Goal: Communication & Community: Answer question/provide support

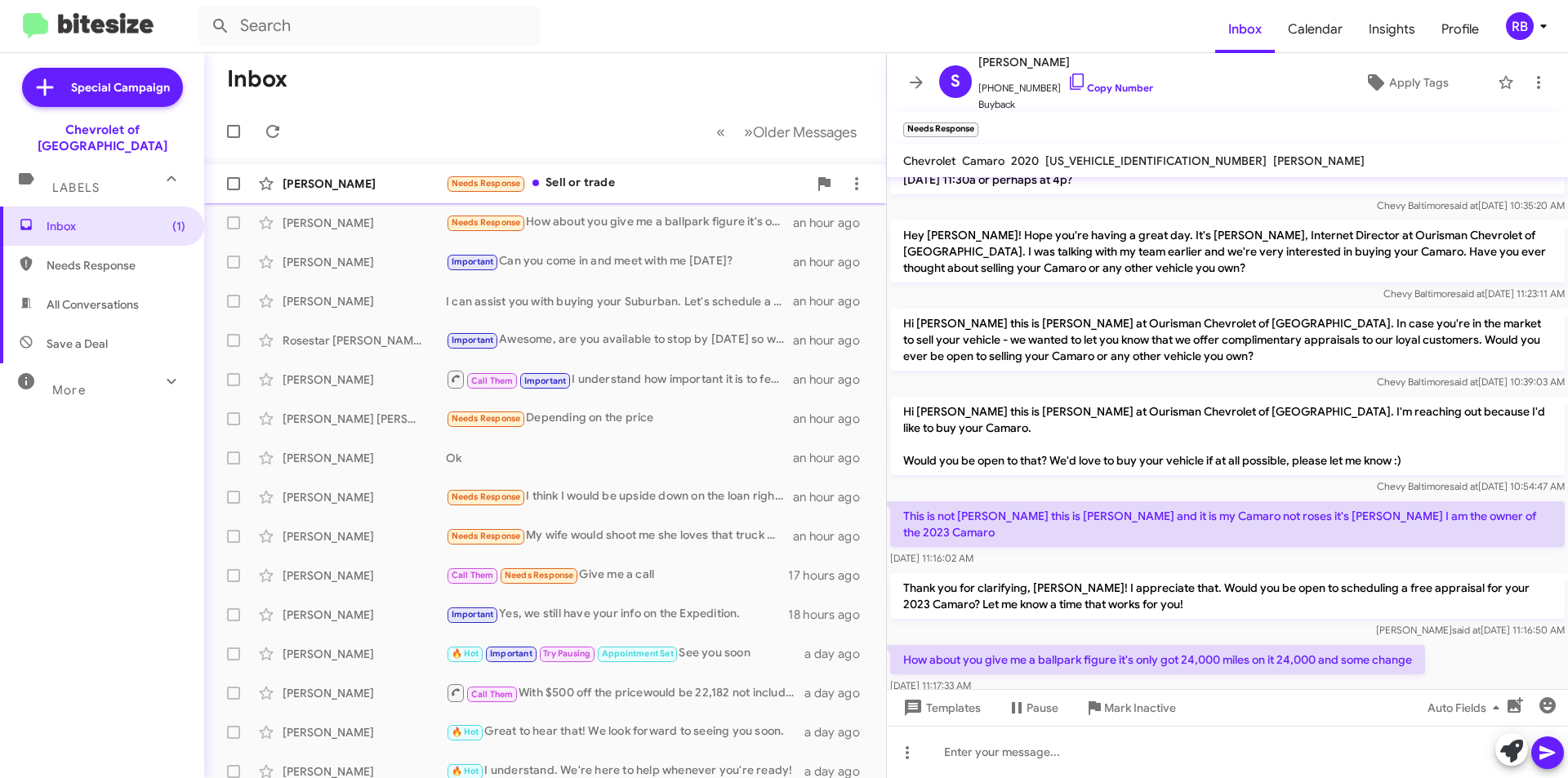
click at [636, 187] on div "Needs Response Sell or trade" at bounding box center [626, 183] width 361 height 18
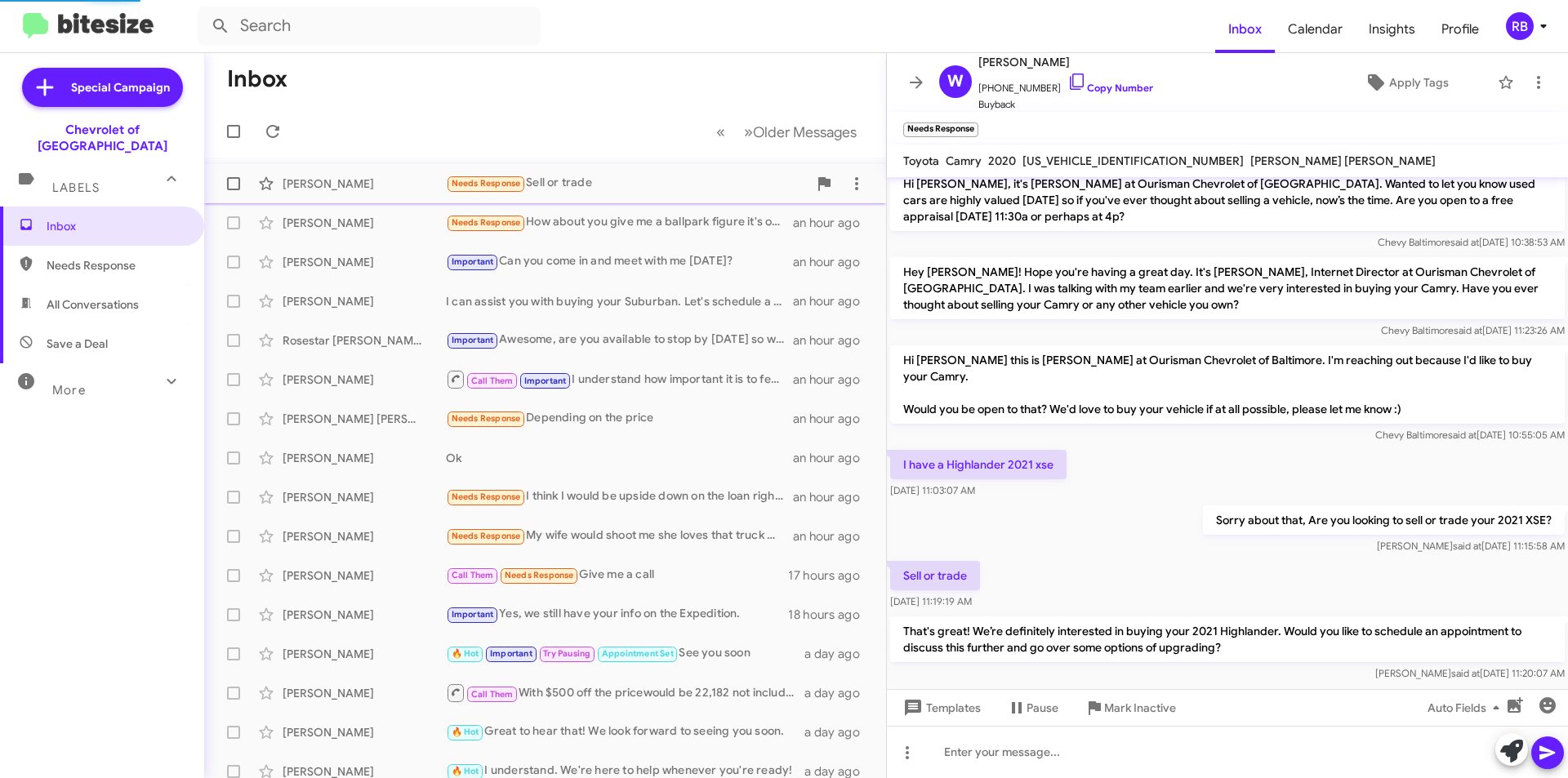
scroll to position [139, 0]
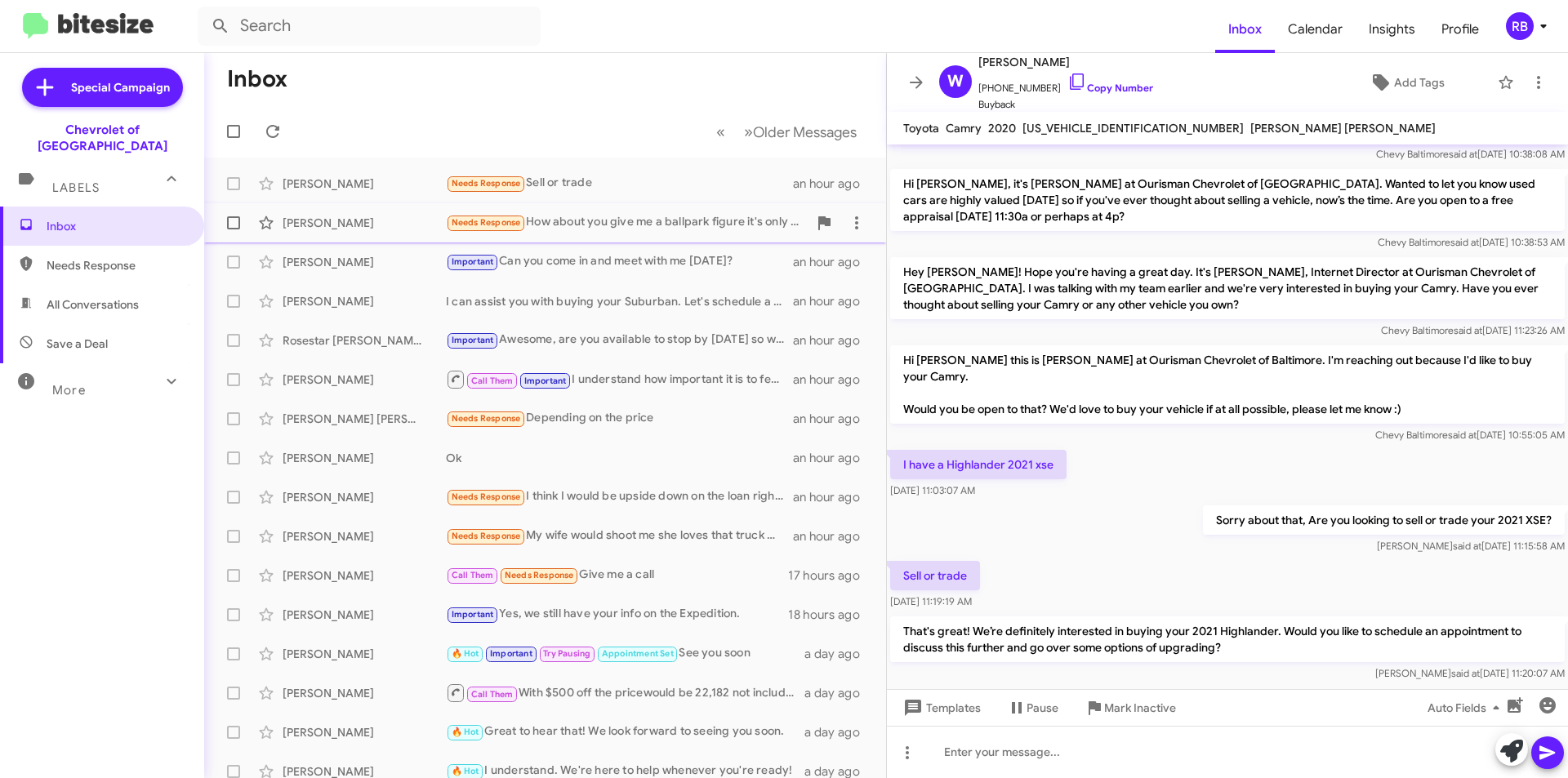
click at [640, 224] on div "Needs Response How about you give me a ballpark figure it's only got 24,000 mil…" at bounding box center [626, 222] width 361 height 18
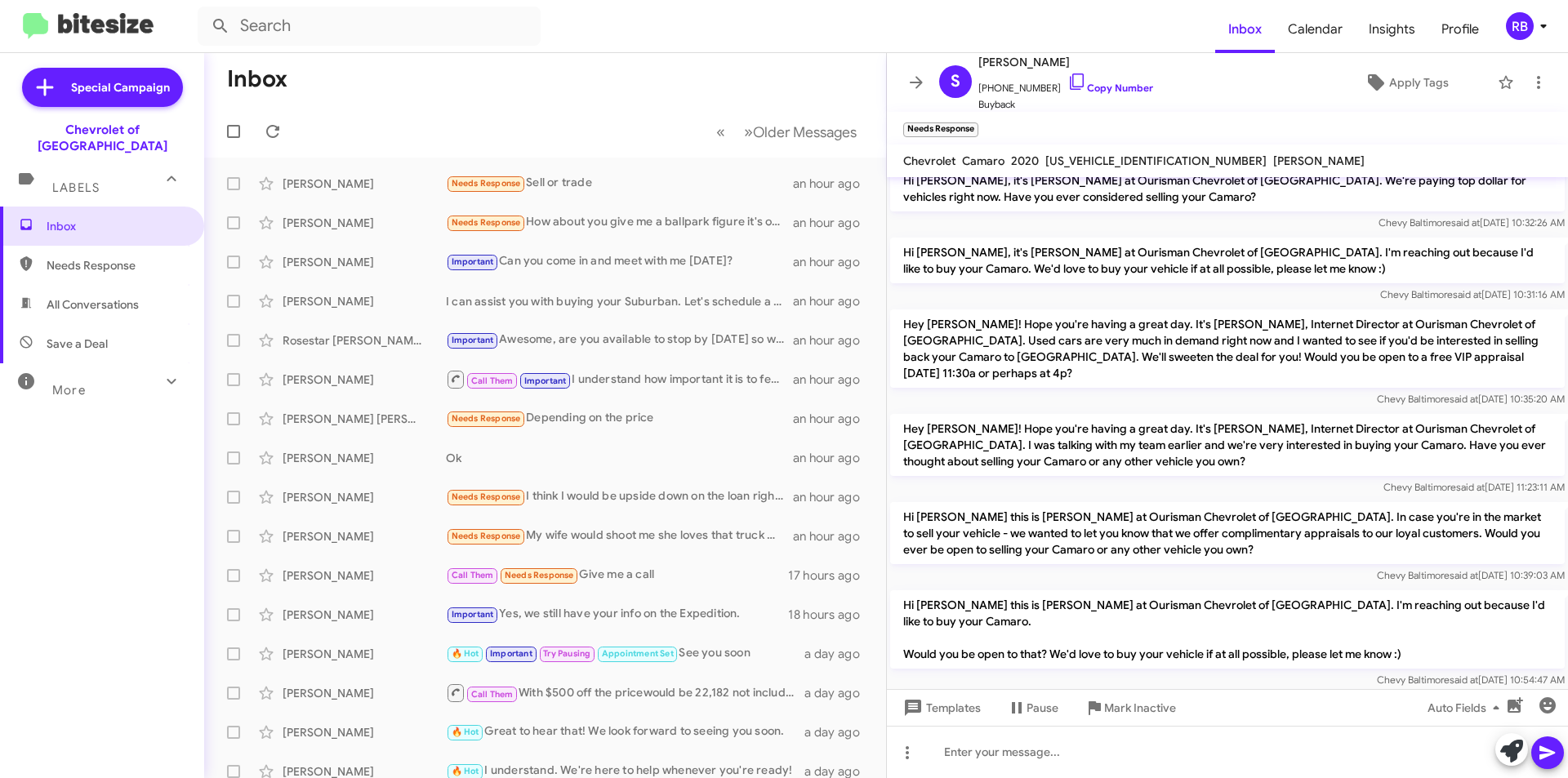
scroll to position [330, 0]
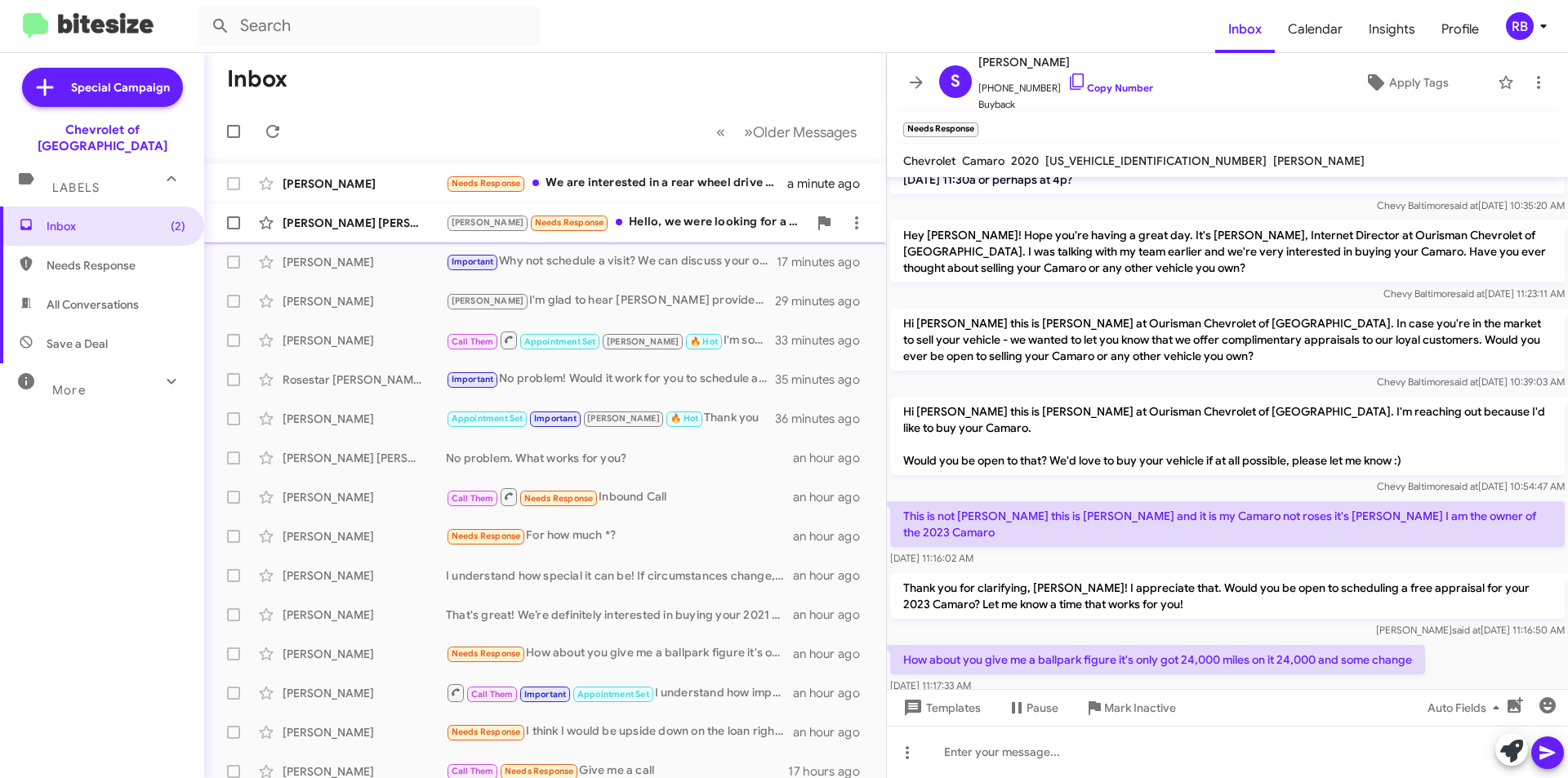
click at [677, 229] on div "Jay Needs Response Hello, we were looking for a car but they couldn't find any …" at bounding box center [626, 222] width 361 height 18
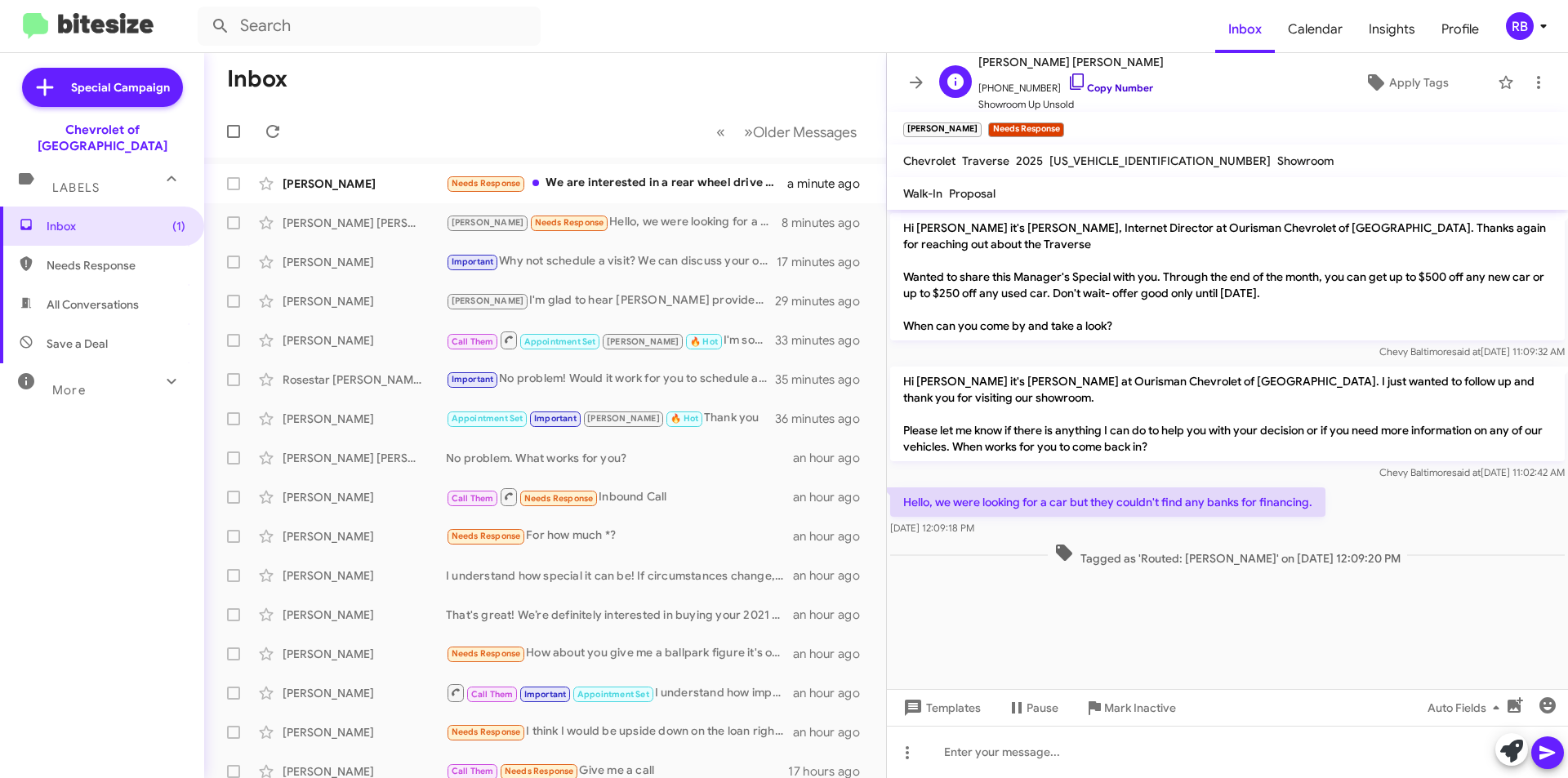
click at [1107, 90] on link "Copy Number" at bounding box center [1110, 88] width 86 height 13
click at [677, 191] on mat-tooltip-component "No Page" at bounding box center [700, 173] width 67 height 49
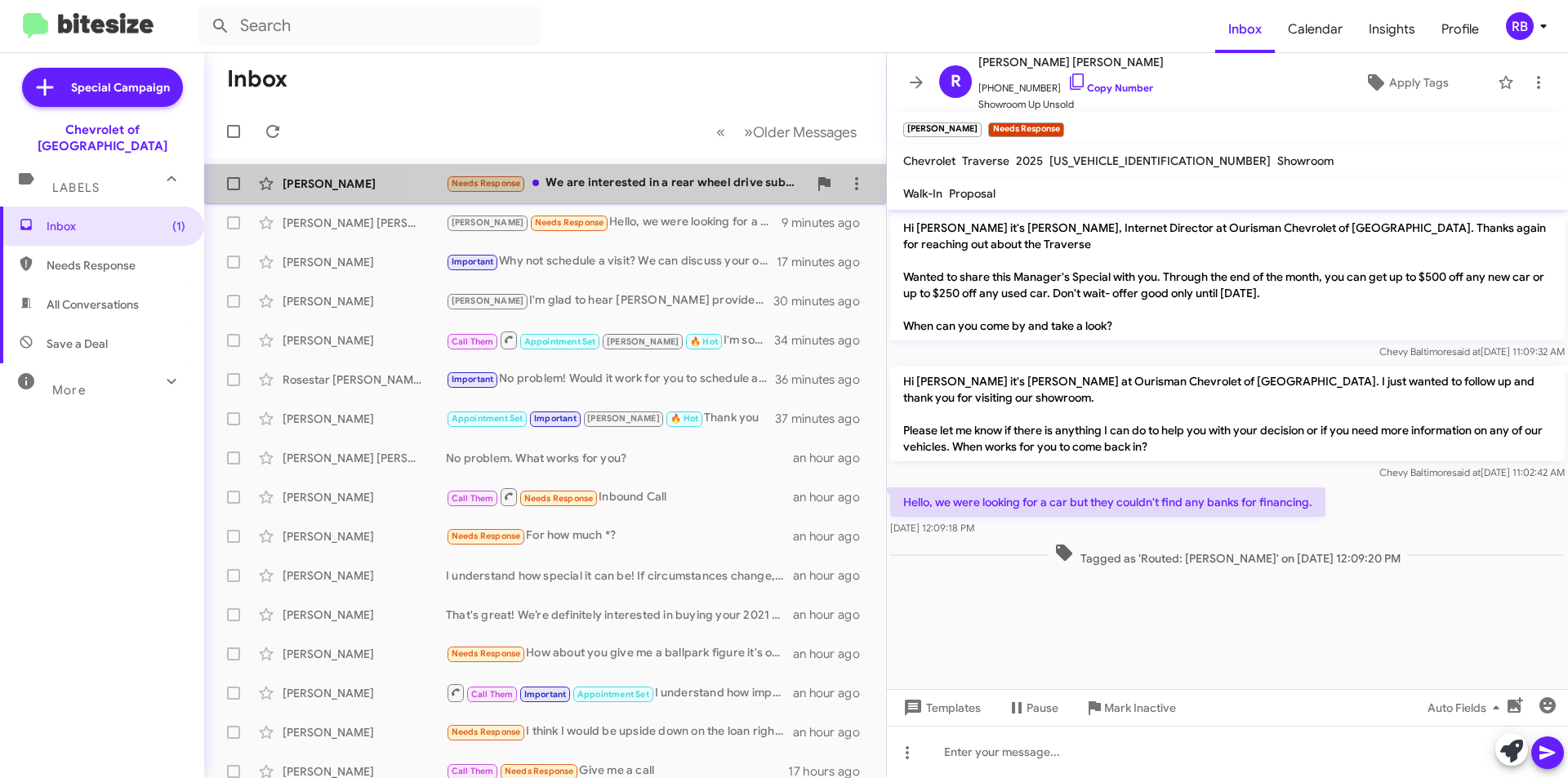
click at [609, 180] on div "Needs Response We are interested in a rear wheel drive suburban LS to purchase …" at bounding box center [626, 183] width 361 height 18
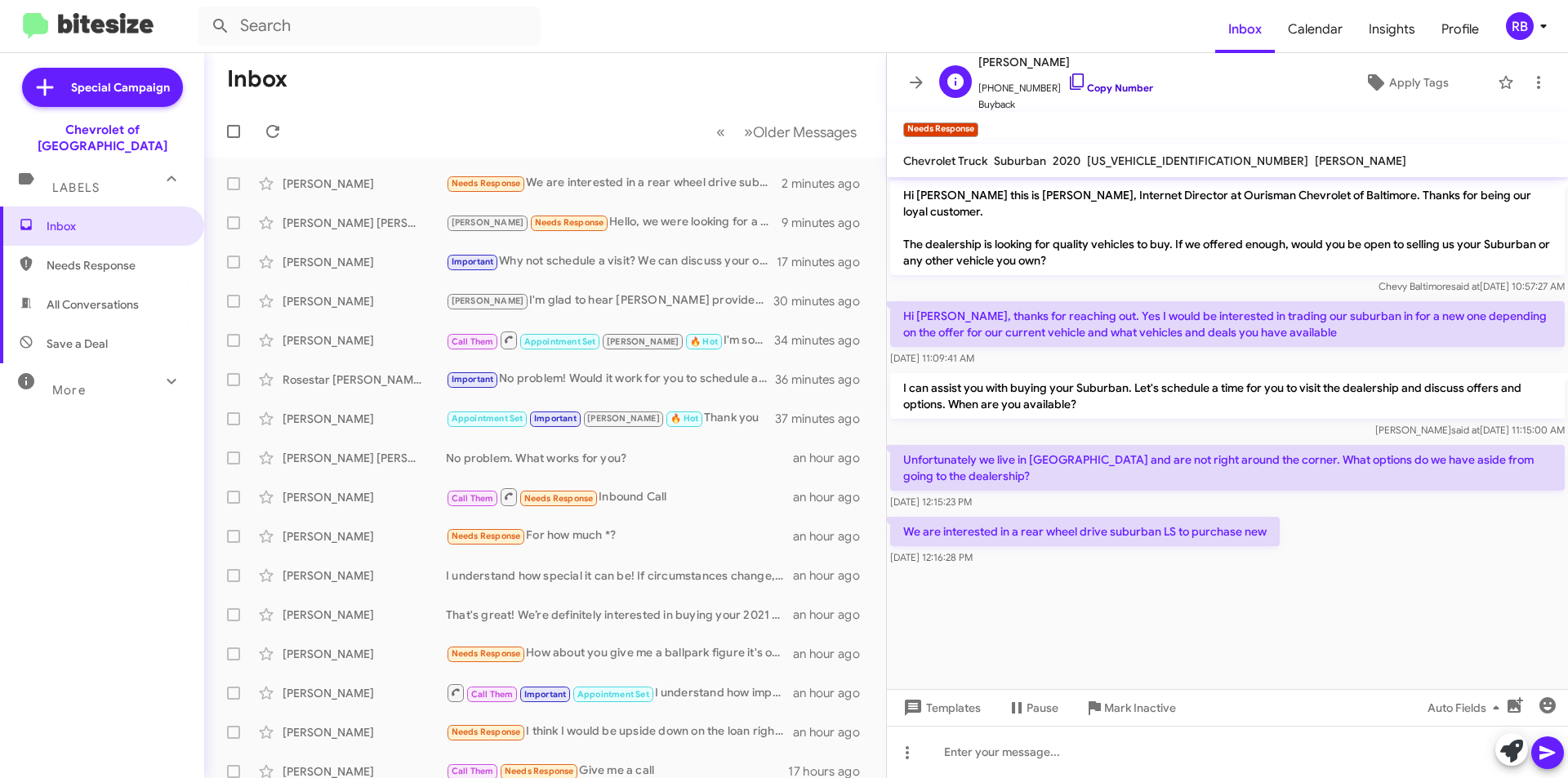
click at [1115, 92] on link "Copy Number" at bounding box center [1110, 88] width 86 height 13
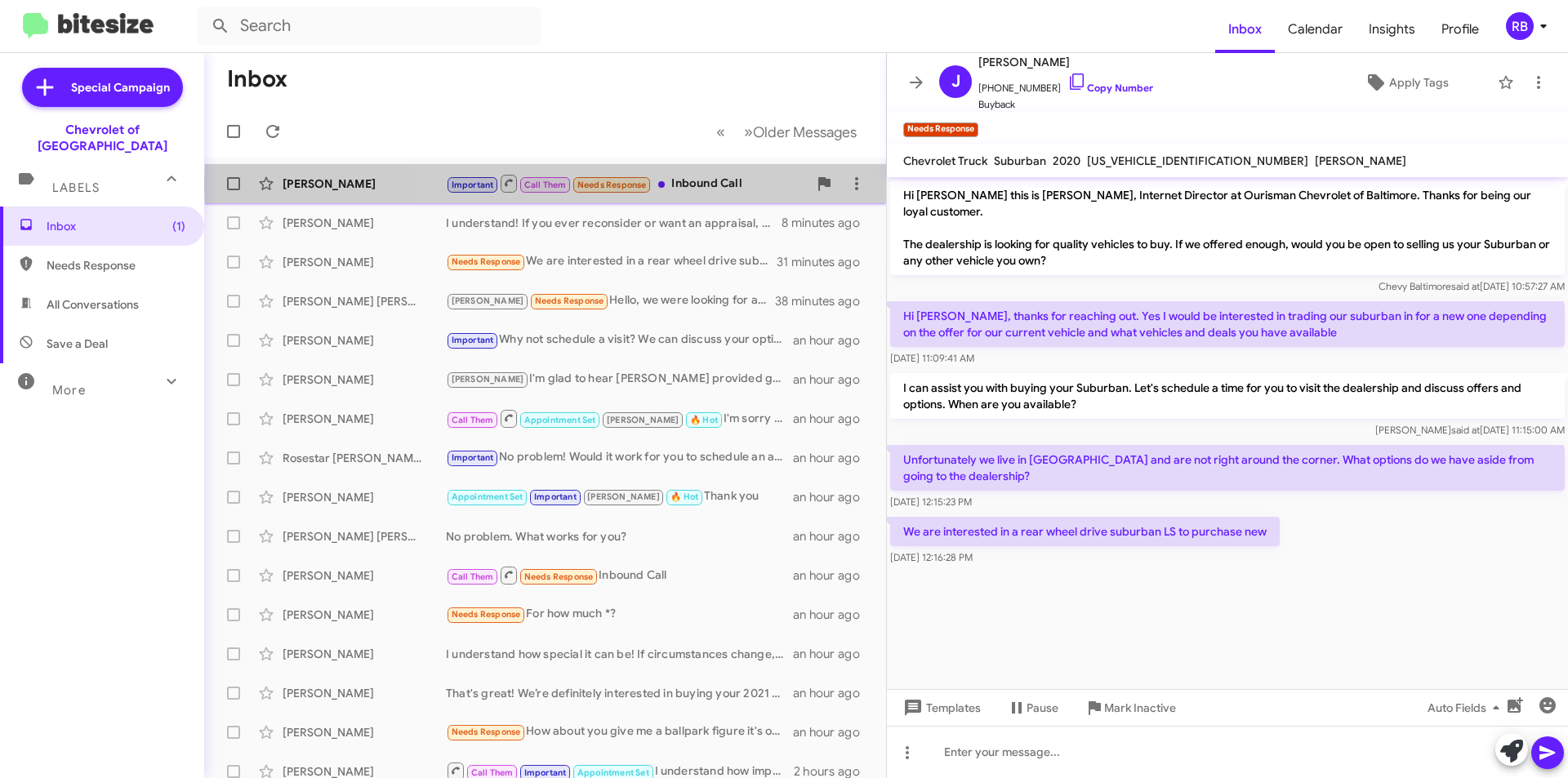
click at [704, 185] on div "Important Call Them Needs Response Inbound Call" at bounding box center [626, 183] width 361 height 20
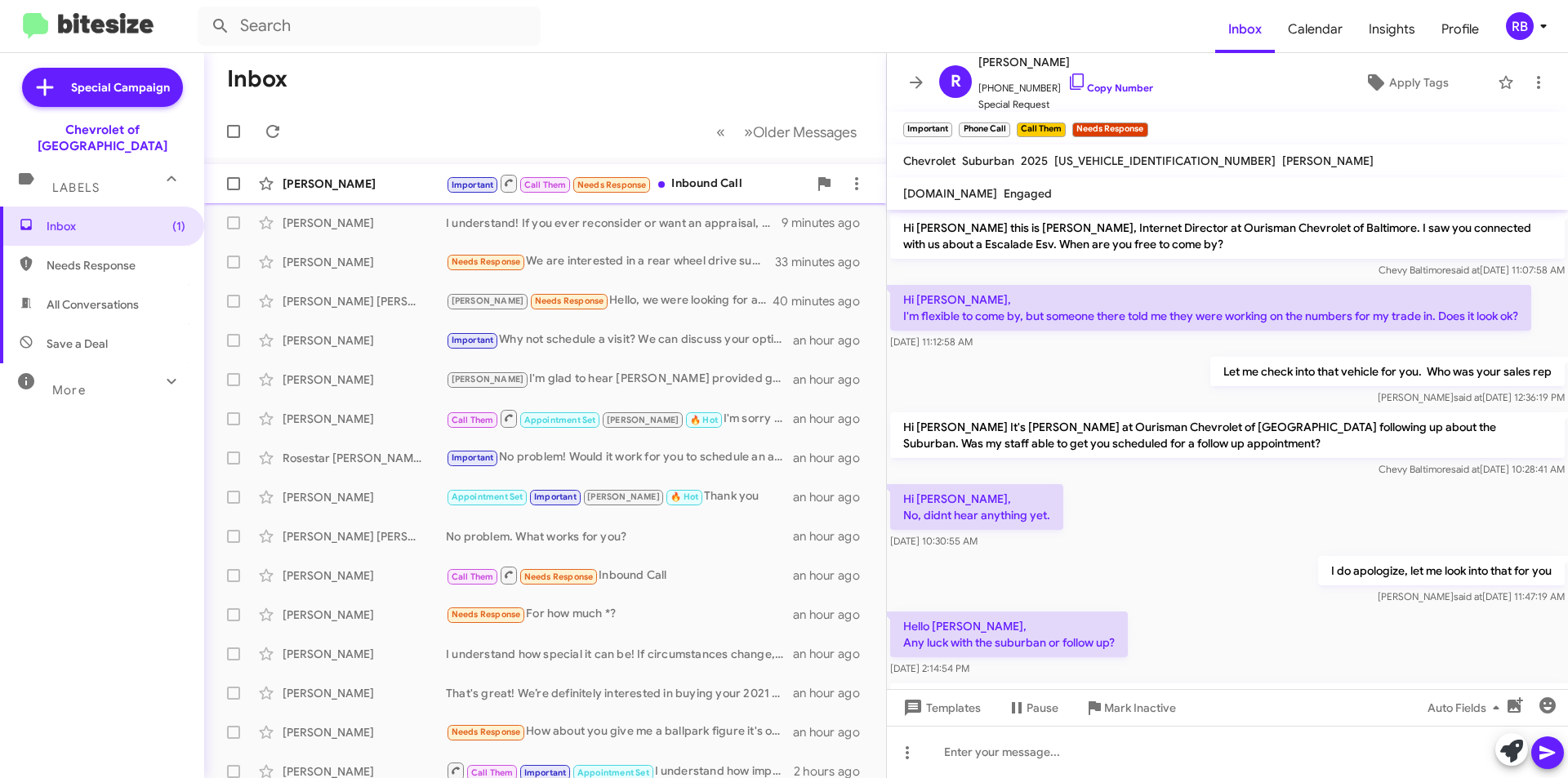
click at [707, 182] on div "Important Call Them Needs Response Inbound Call" at bounding box center [626, 183] width 361 height 20
click at [1105, 90] on link "Copy Number" at bounding box center [1110, 88] width 86 height 13
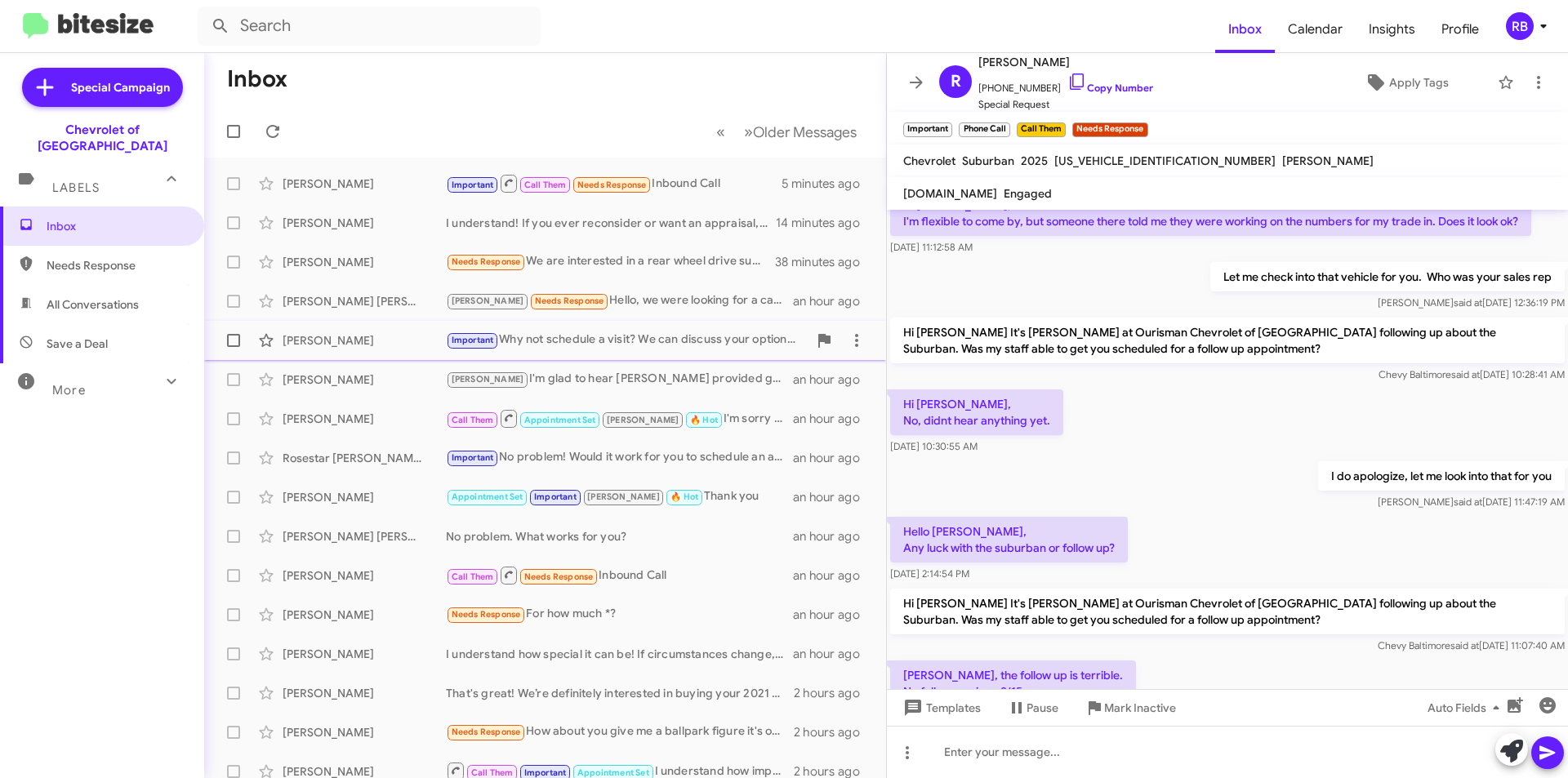
scroll to position [82, 0]
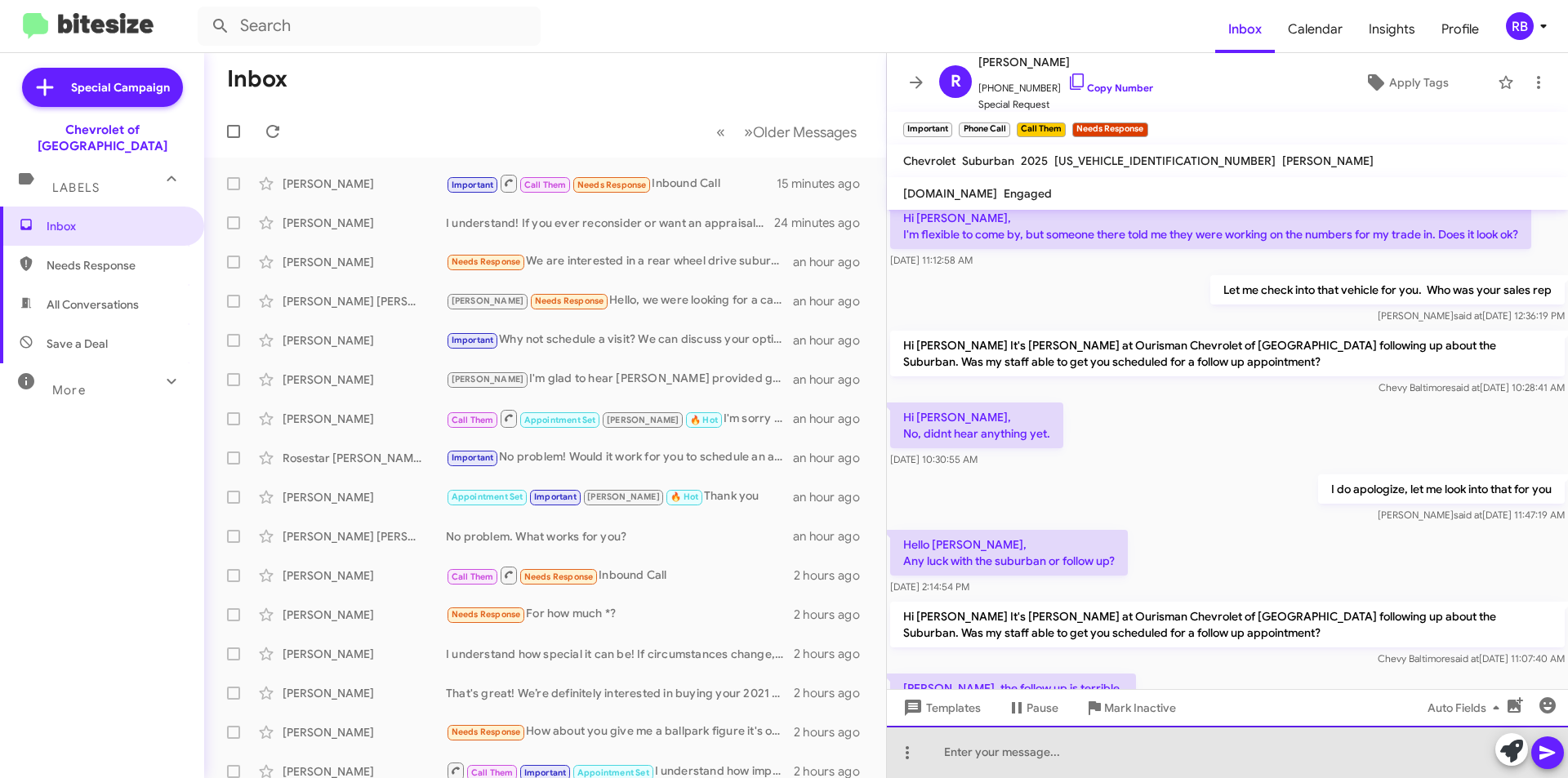
click at [993, 747] on div at bounding box center [1227, 752] width 681 height 52
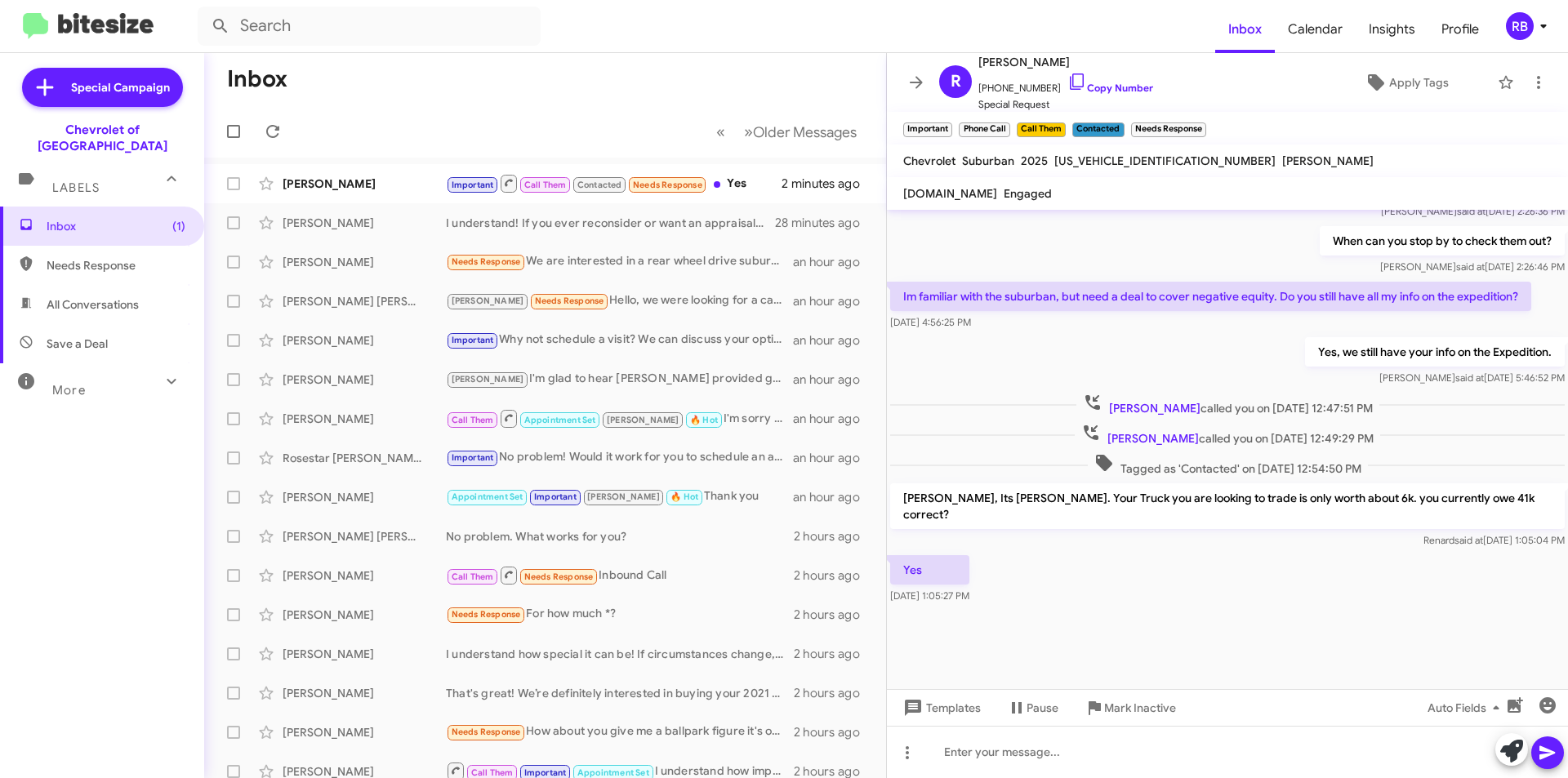
scroll to position [833, 0]
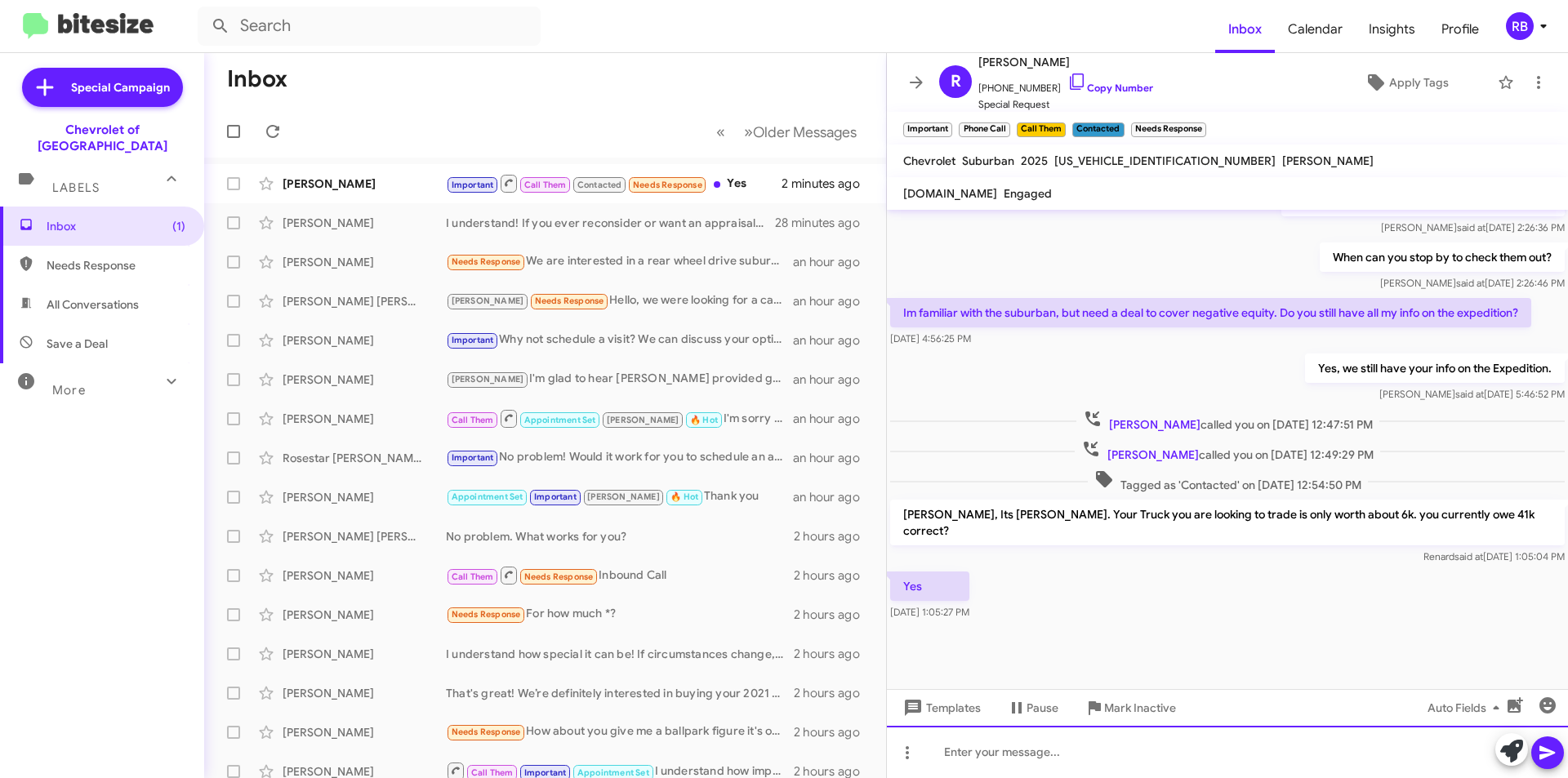
click at [970, 754] on div at bounding box center [1227, 752] width 681 height 52
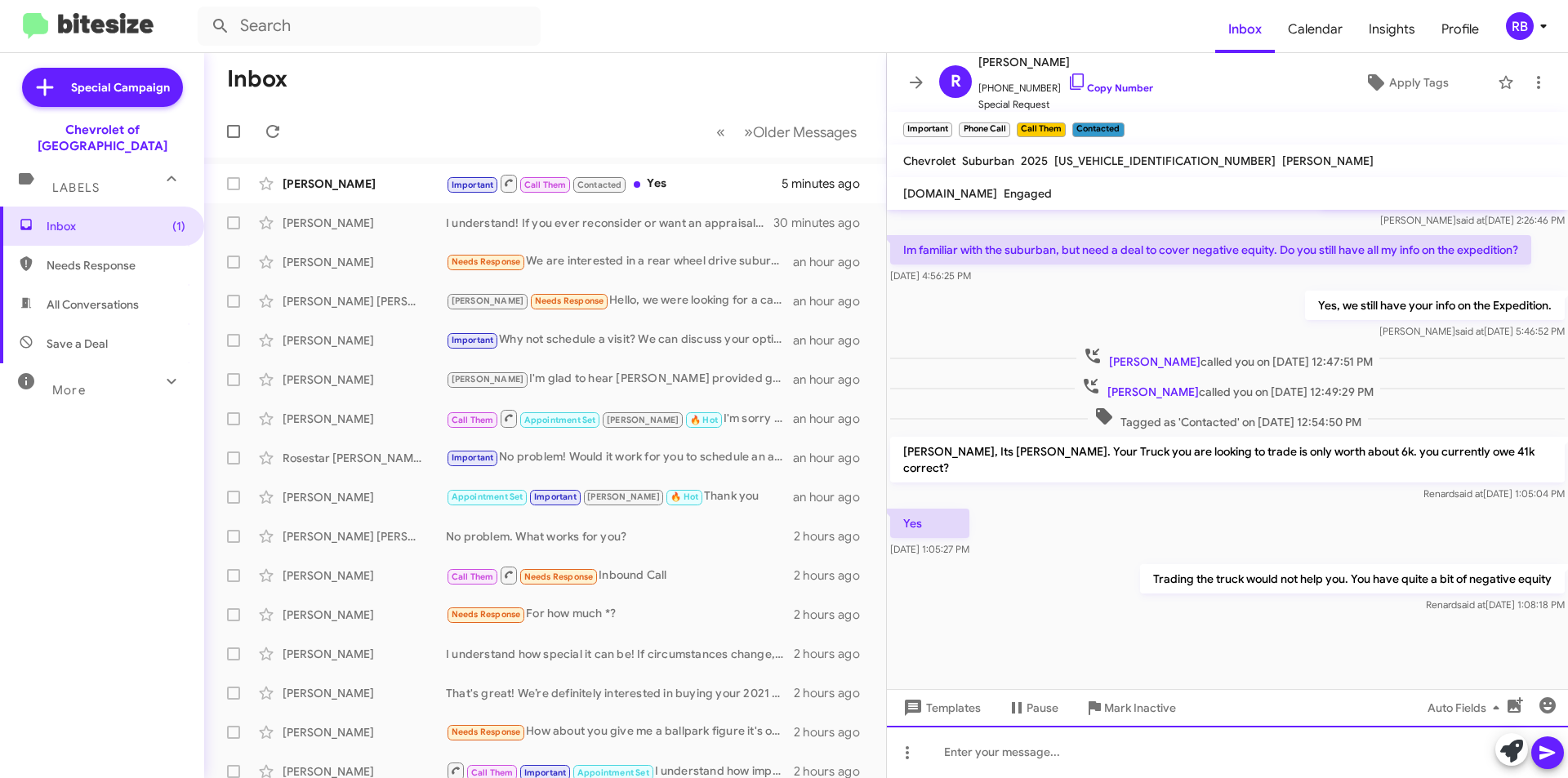
scroll to position [1105, 0]
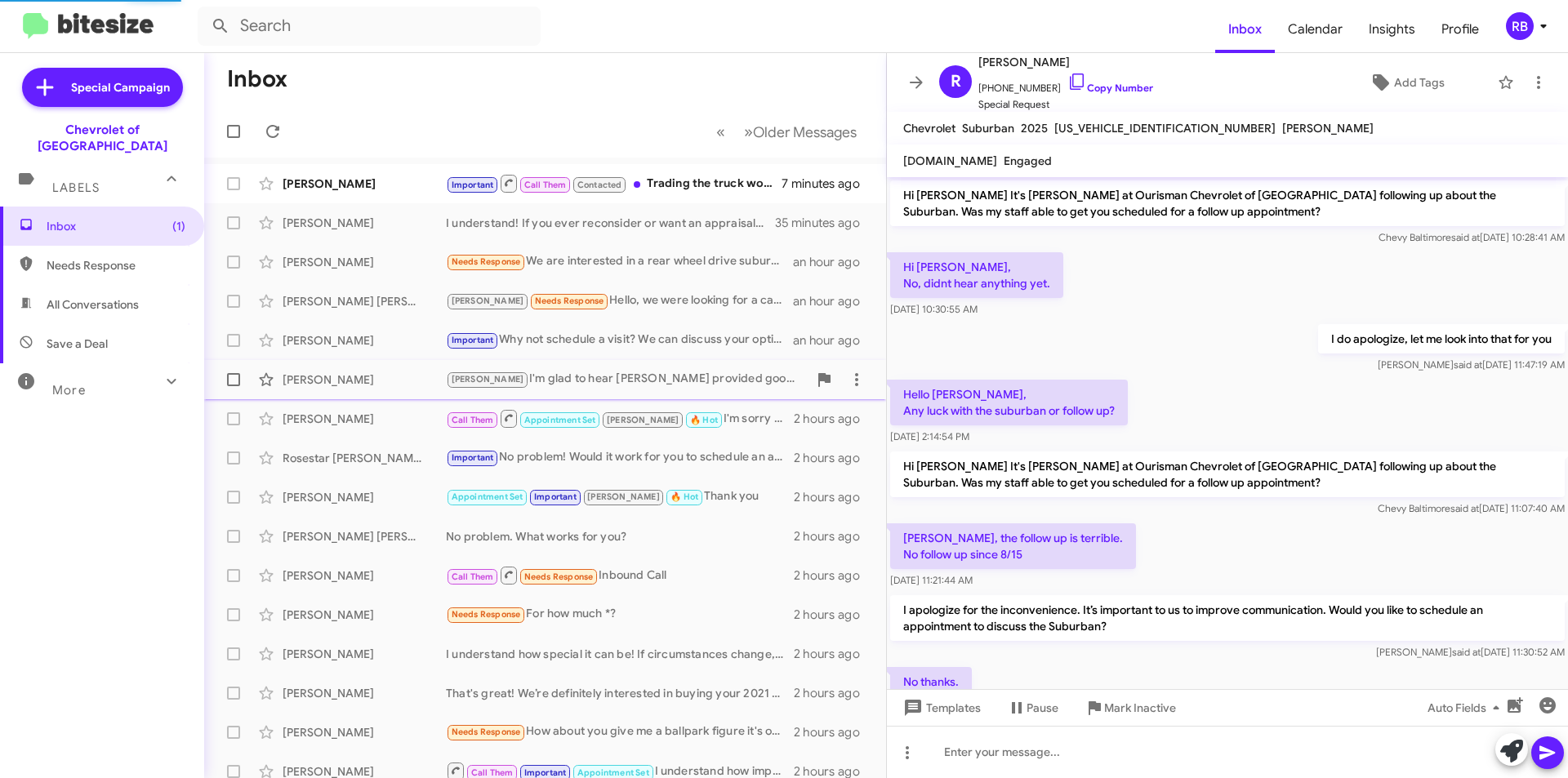
scroll to position [735, 0]
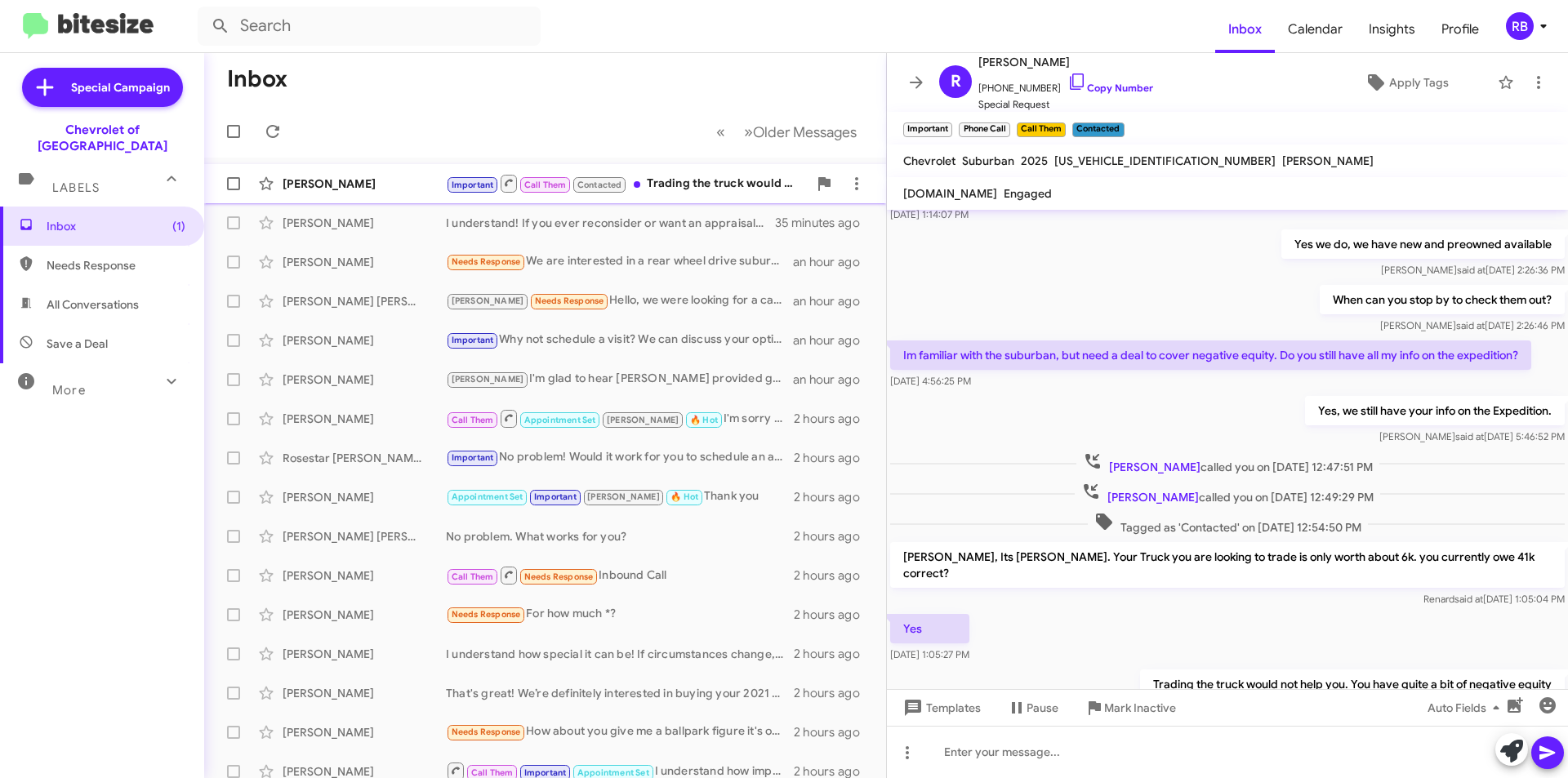
click at [693, 181] on div "Important Call Them Contacted Trading the truck would not help you. You have qu…" at bounding box center [626, 183] width 361 height 20
